Goal: Task Accomplishment & Management: Manage account settings

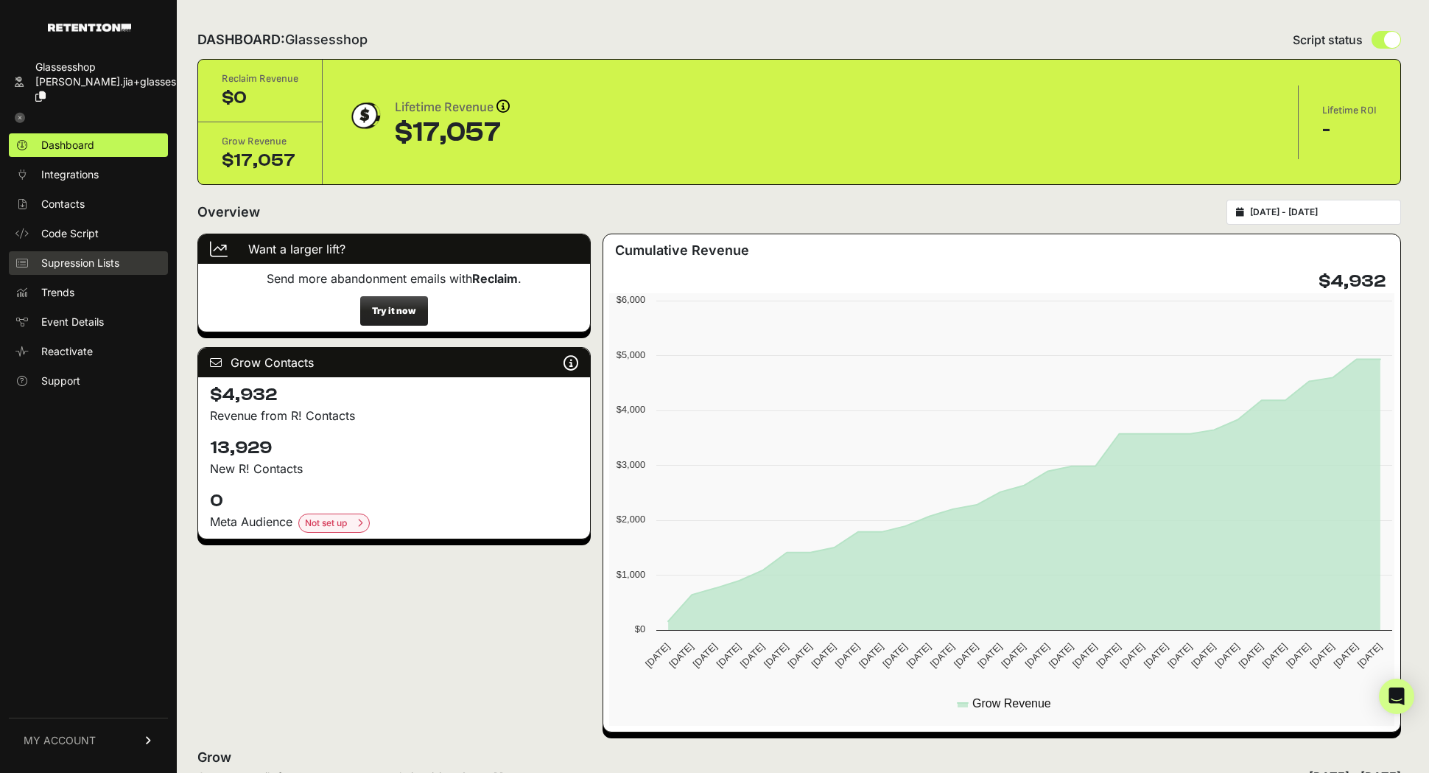
click at [98, 256] on span "Supression Lists" at bounding box center [80, 263] width 78 height 15
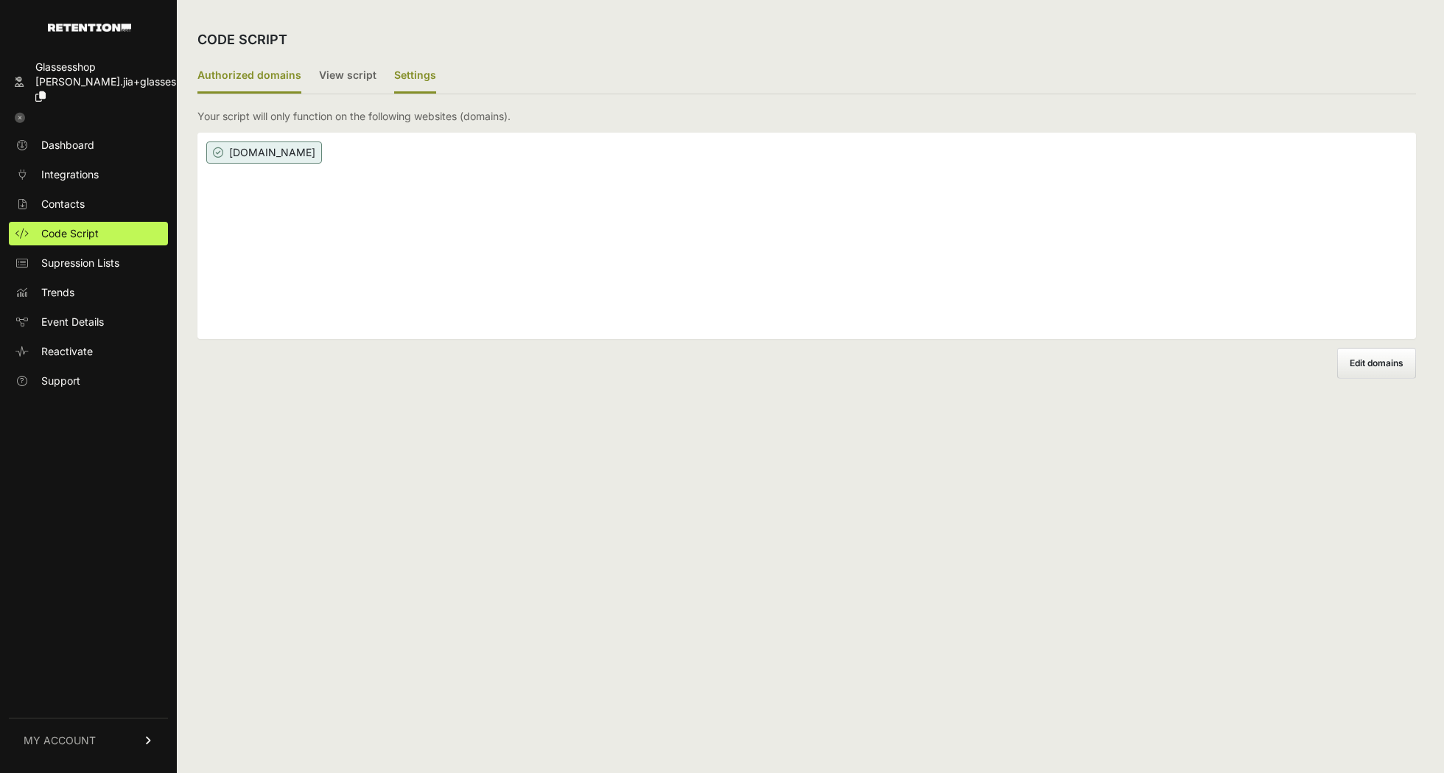
click at [404, 89] on label "Settings" at bounding box center [415, 76] width 42 height 35
click at [0, 0] on input "Settings" at bounding box center [0, 0] width 0 height 0
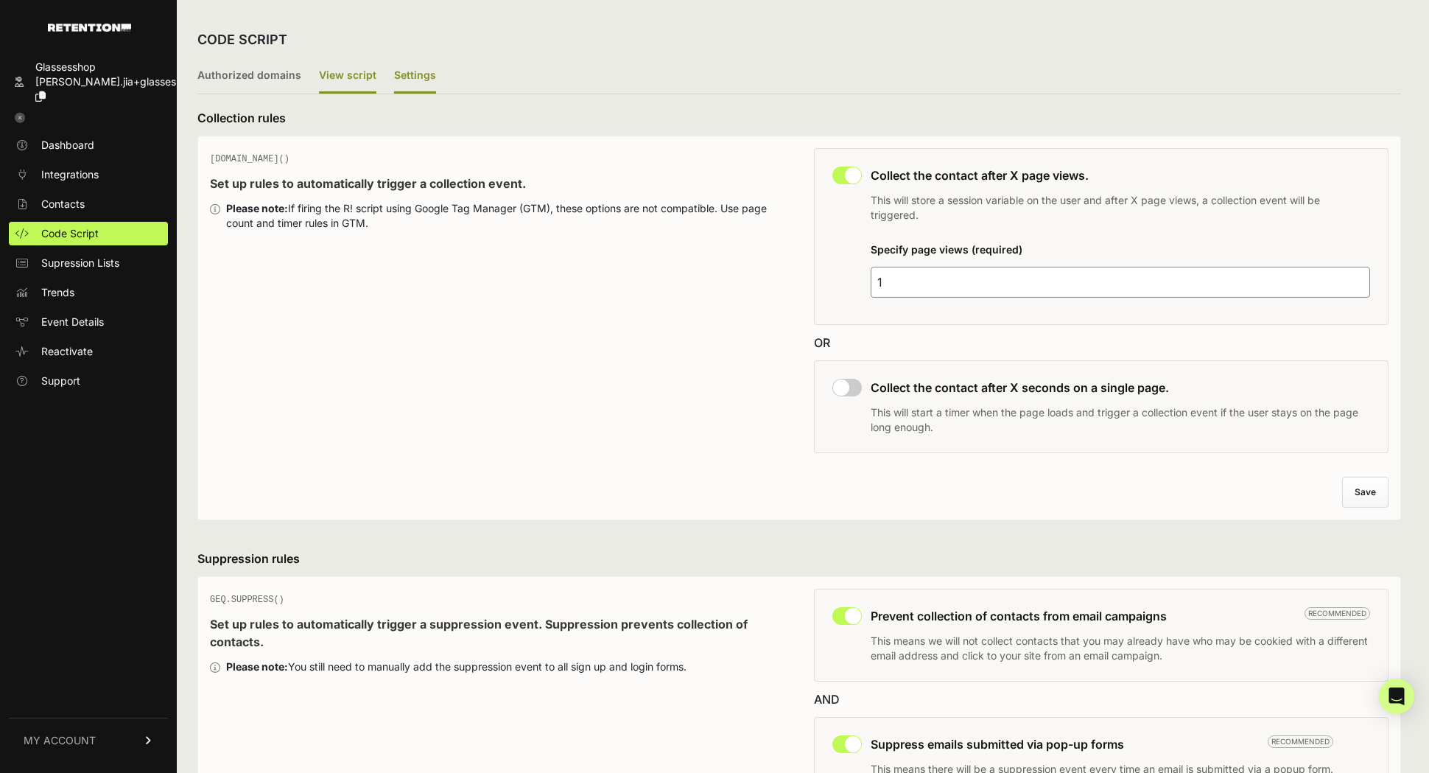
click at [343, 78] on label "View script" at bounding box center [347, 76] width 57 height 35
click at [0, 0] on input "View script" at bounding box center [0, 0] width 0 height 0
